Goal: Navigation & Orientation: Find specific page/section

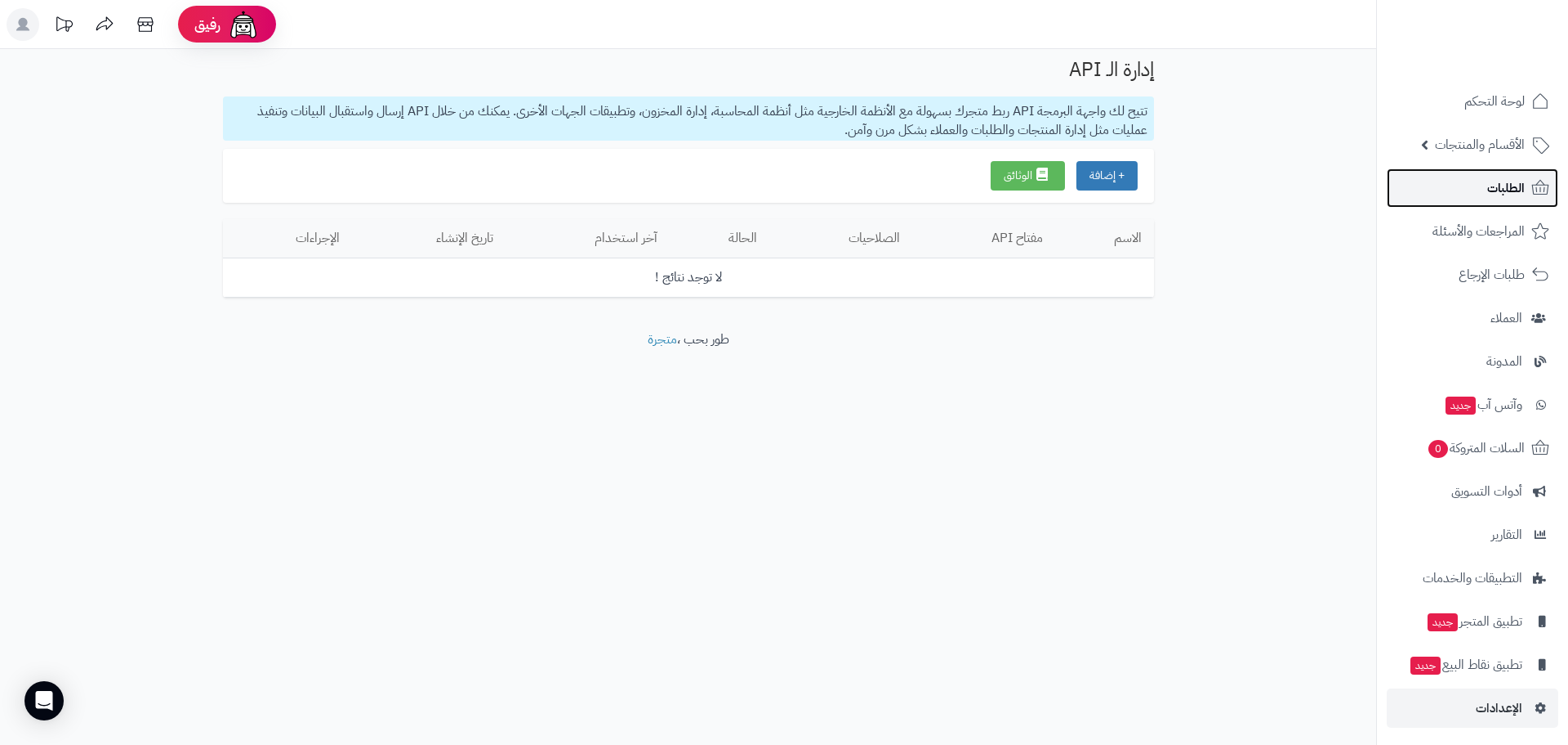
click at [1495, 185] on span "الطلبات" at bounding box center [1505, 188] width 37 height 23
